Goal: Transaction & Acquisition: Purchase product/service

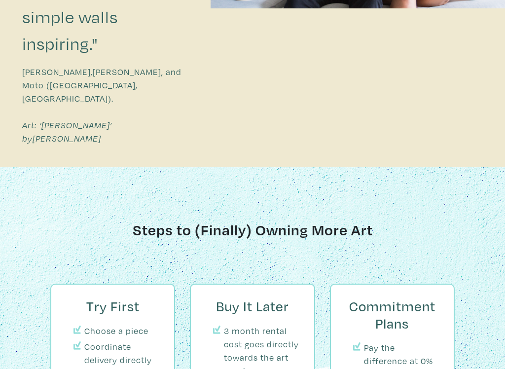
scroll to position [876, 0]
click at [15, 262] on div "Steps to (Finally) Owning More Art Try First Choose a piece Coordinate delivery…" at bounding box center [252, 353] width 505 height 373
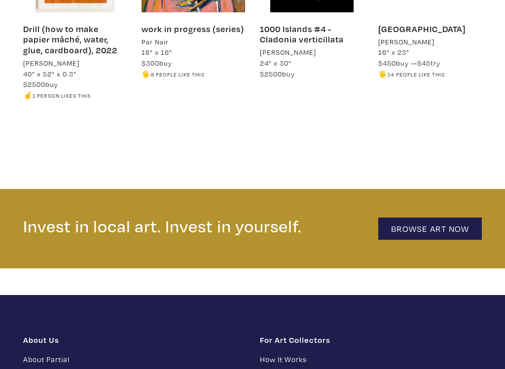
scroll to position [1980, 0]
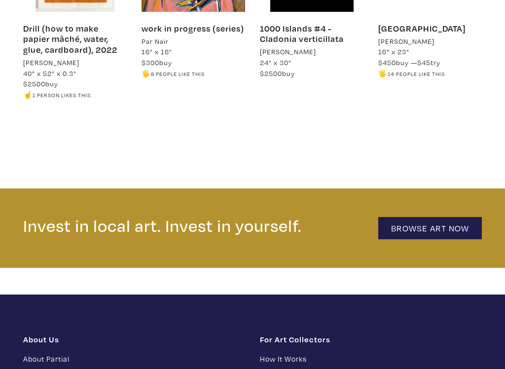
click at [417, 217] on link "Browse Art Now" at bounding box center [430, 228] width 104 height 22
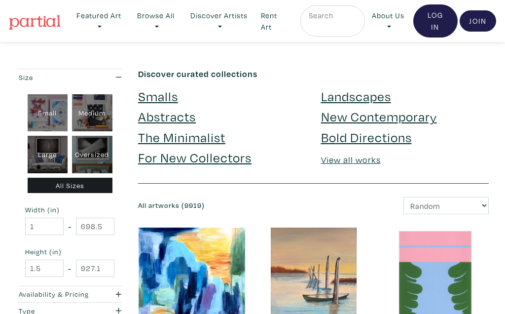
click at [160, 119] on link "Abstracts" at bounding box center [167, 116] width 58 height 17
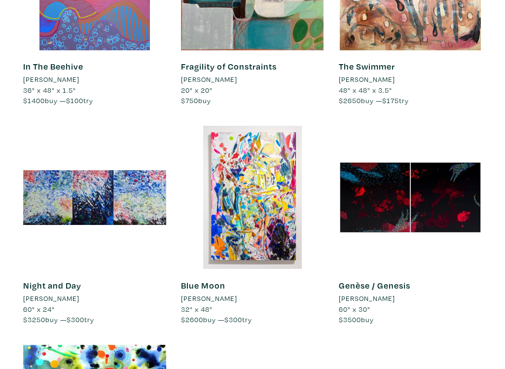
scroll to position [292, 0]
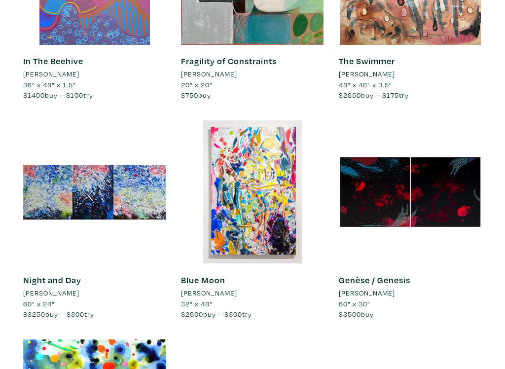
click at [34, 263] on div at bounding box center [94, 191] width 143 height 143
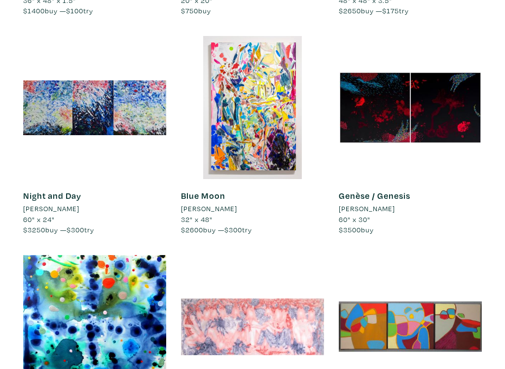
scroll to position [391, 0]
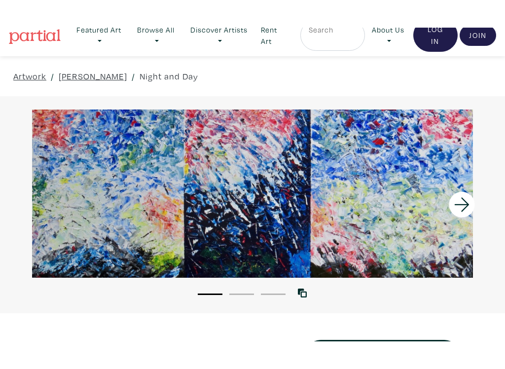
scroll to position [9, 0]
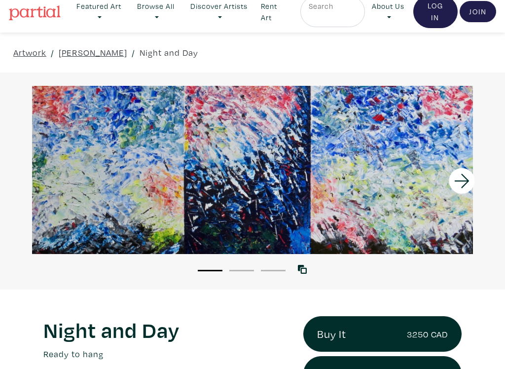
click at [457, 184] on icon at bounding box center [462, 181] width 34 height 27
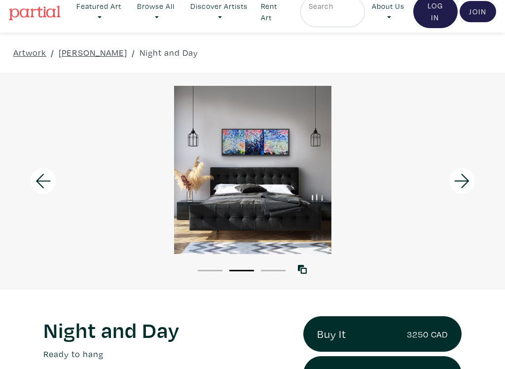
click at [470, 185] on icon at bounding box center [462, 181] width 34 height 27
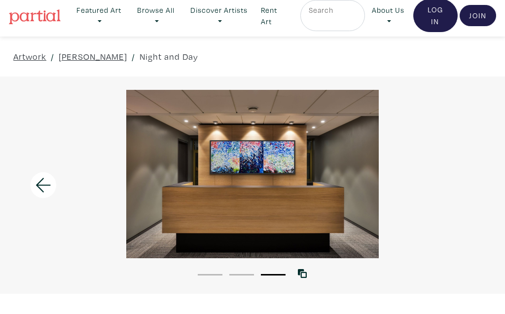
scroll to position [0, 0]
